Goal: Information Seeking & Learning: Learn about a topic

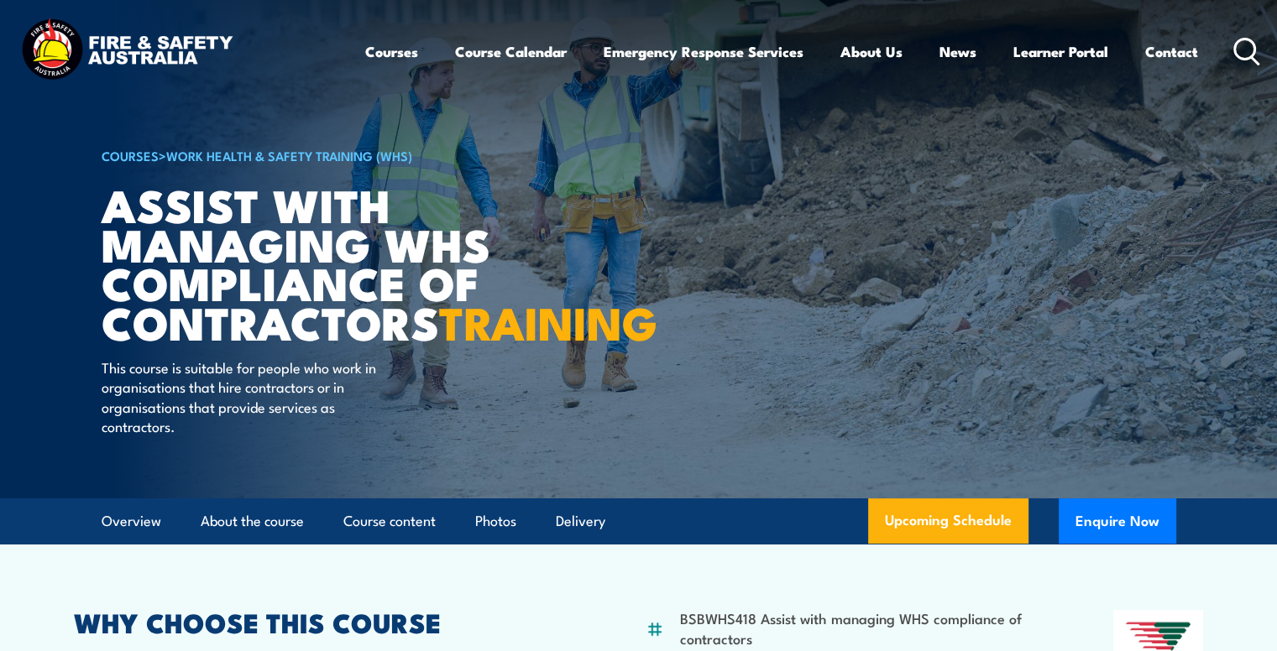
click at [1237, 56] on circle at bounding box center [1245, 49] width 20 height 20
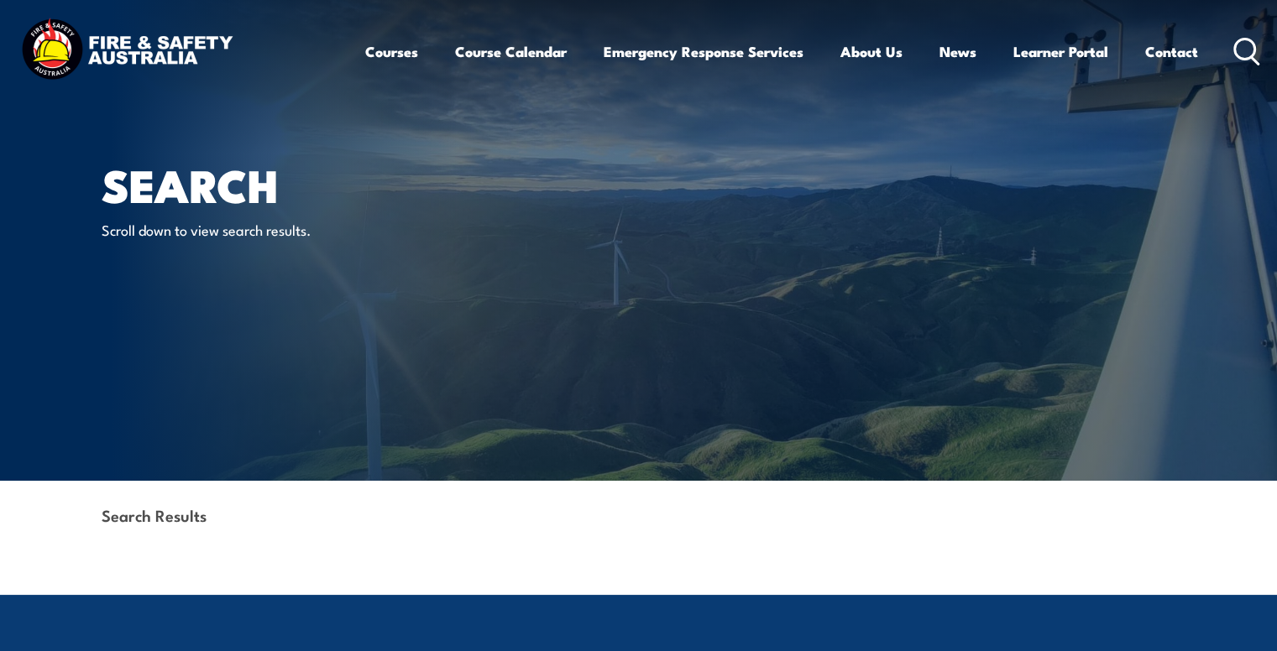
click at [1249, 45] on icon at bounding box center [1246, 52] width 27 height 28
